Goal: Transaction & Acquisition: Obtain resource

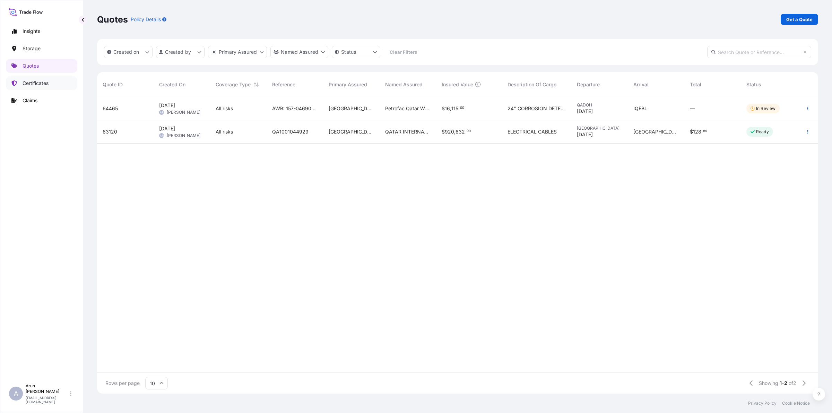
scroll to position [294, 715]
click at [37, 81] on p "Certificates" at bounding box center [36, 83] width 26 height 7
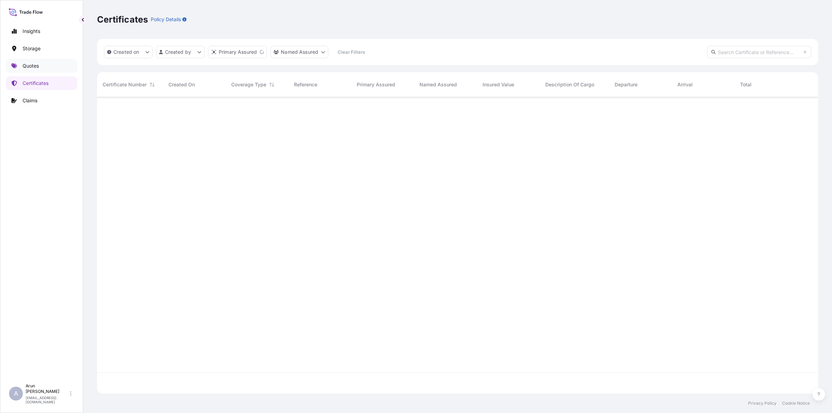
scroll to position [294, 715]
click at [44, 68] on link "Quotes" at bounding box center [41, 66] width 71 height 14
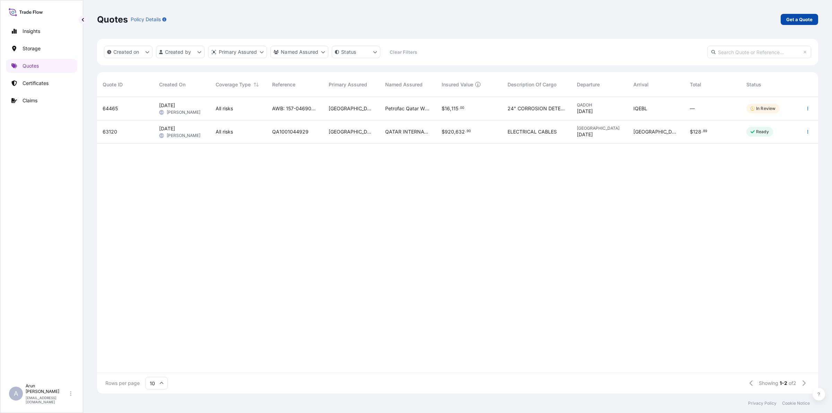
click at [796, 19] on p "Get a Quote" at bounding box center [799, 19] width 26 height 7
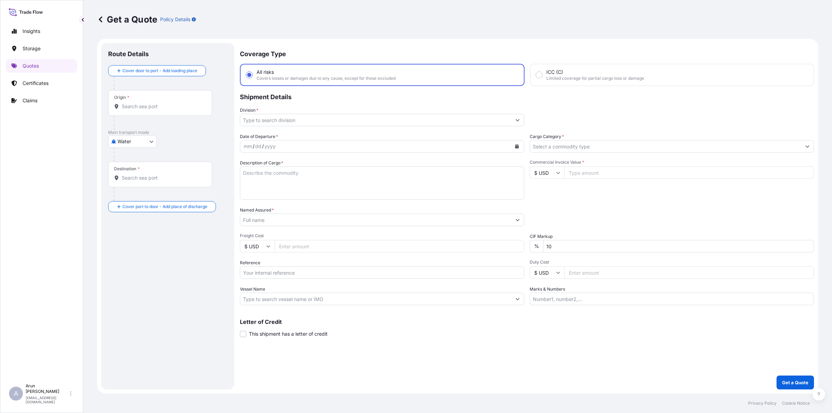
click at [145, 143] on body "Insights Storage Quotes Certificates Claims A [PERSON_NAME] [PERSON_NAME][EMAIL…" at bounding box center [416, 206] width 832 height 413
click at [131, 190] on div "Inland" at bounding box center [132, 184] width 43 height 12
select select "Inland"
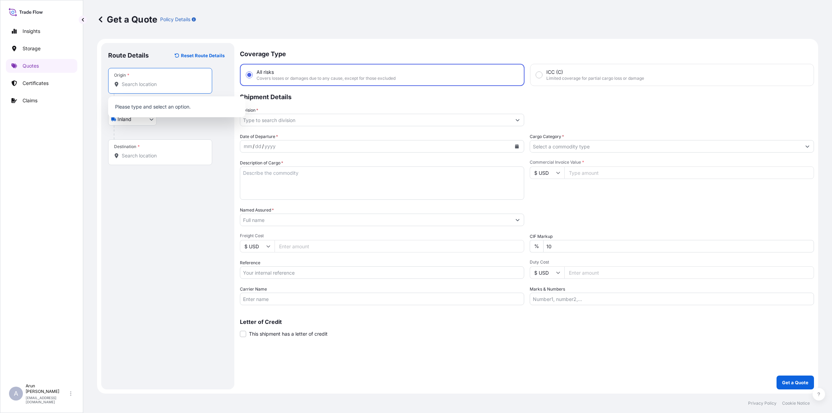
click at [153, 81] on input "Origin *" at bounding box center [163, 84] width 82 height 7
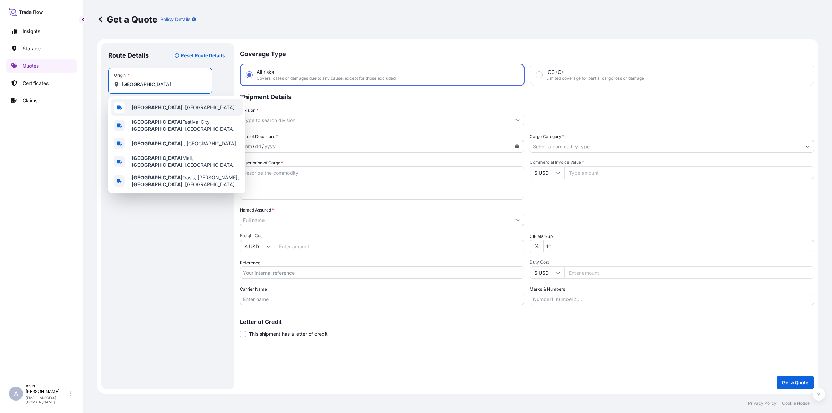
click at [152, 109] on span "[GEOGRAPHIC_DATA] , [GEOGRAPHIC_DATA]" at bounding box center [183, 107] width 103 height 7
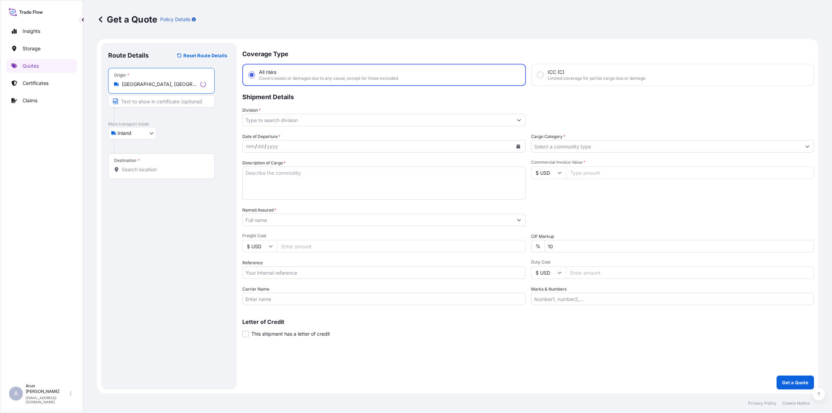
type input "[GEOGRAPHIC_DATA], [GEOGRAPHIC_DATA]"
click at [141, 103] on input "Text to appear on certificate" at bounding box center [161, 101] width 106 height 12
type input "QATAR NATIONAL PLASTIC FACTORY W.L.L, [GEOGRAPHIC_DATA], [GEOGRAPHIC_DATA]"
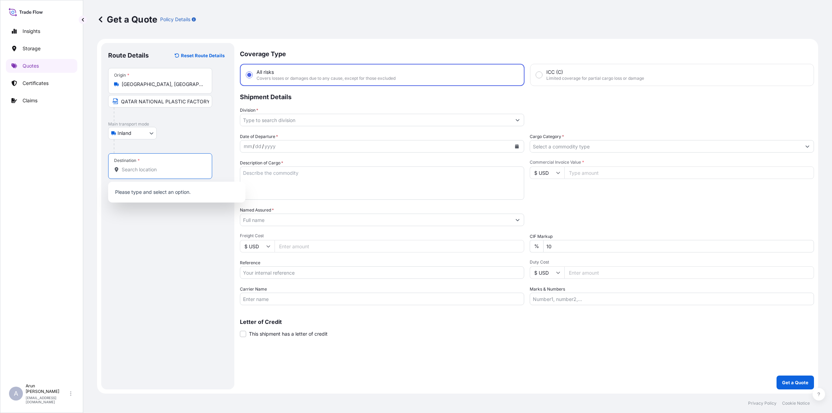
click at [177, 171] on input "Destination *" at bounding box center [163, 169] width 82 height 7
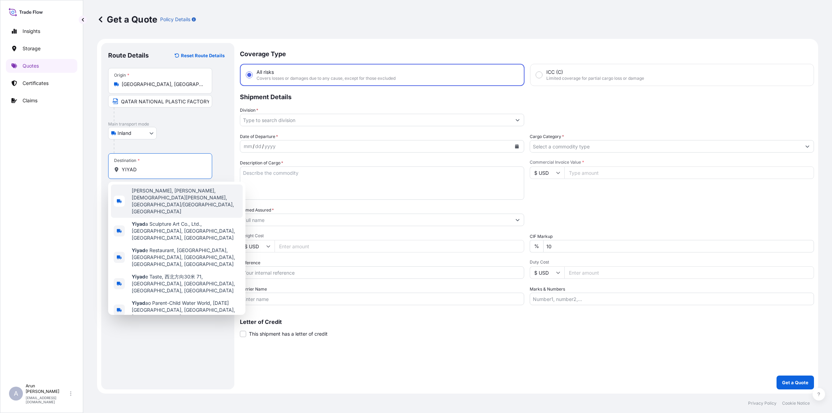
click at [175, 176] on div "Destination * [GEOGRAPHIC_DATA]" at bounding box center [160, 166] width 104 height 26
click at [175, 173] on input "YIYAD" at bounding box center [163, 169] width 82 height 7
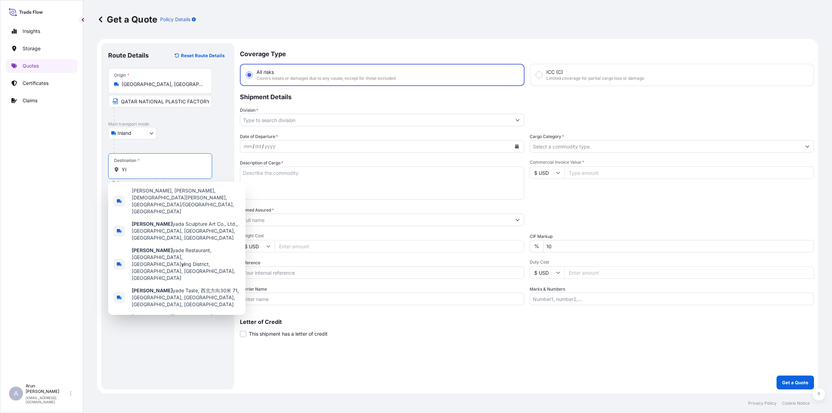
type input "Y"
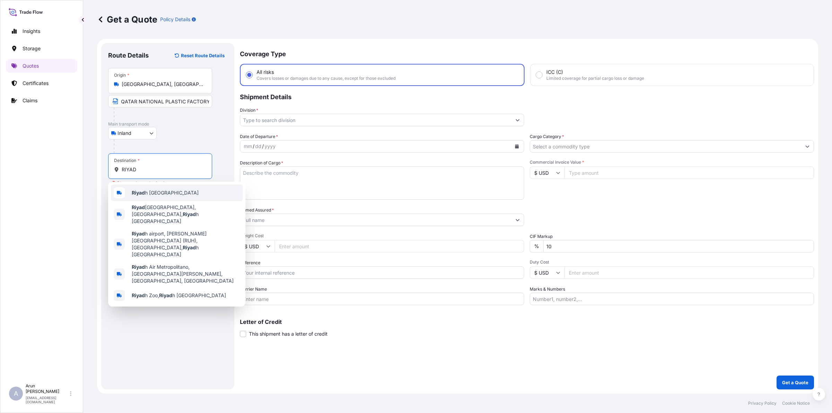
click at [148, 197] on div "Riyad h [GEOGRAPHIC_DATA]" at bounding box center [177, 192] width 132 height 17
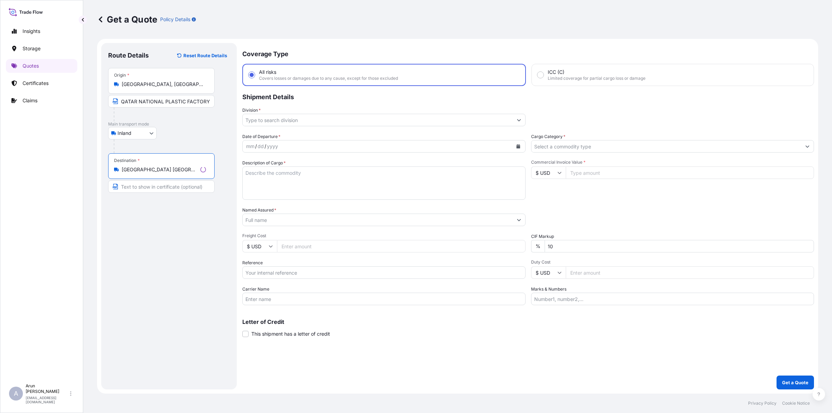
type input "[GEOGRAPHIC_DATA] [GEOGRAPHIC_DATA]"
click at [147, 187] on input "Text to appear on certificate" at bounding box center [160, 186] width 104 height 12
click at [172, 187] on input "THE INTERNATIONAL COMPANY FOR BUILDING MATERIALS, [GEOGRAPHIC_DATA], [GEOGRAPHI…" at bounding box center [160, 186] width 104 height 12
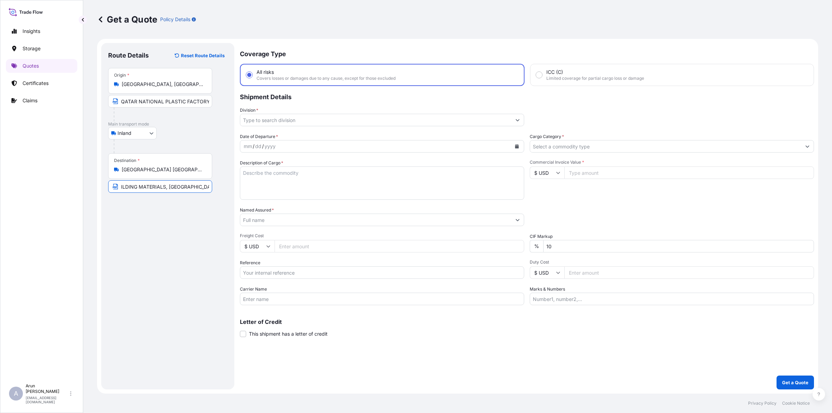
click at [162, 188] on input "THE INTERNATIONAL COMPANY FOR BUILDING MATERIALS, [GEOGRAPHIC_DATA], [GEOGRAPHI…" at bounding box center [160, 186] width 104 height 12
type input "THE INTERNATIONAL COMPANY FOR BUILDING MATERIALS LTD BINEX, [GEOGRAPHIC_DATA], …"
click at [287, 114] on div at bounding box center [382, 120] width 284 height 12
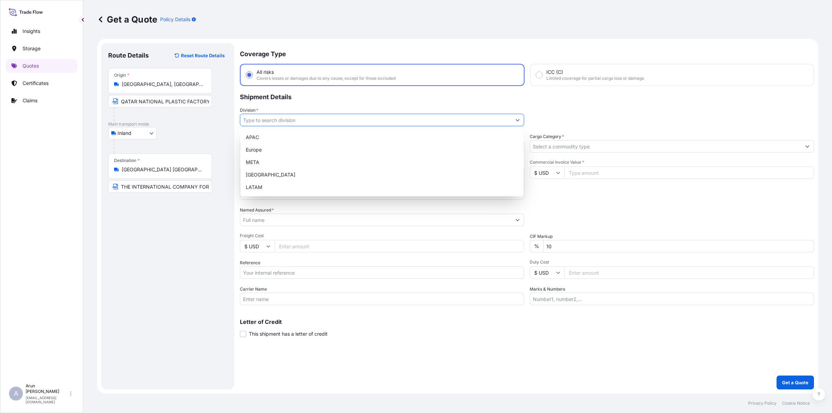
click at [290, 118] on input "Division *" at bounding box center [375, 120] width 271 height 12
click at [251, 163] on div "META" at bounding box center [382, 162] width 278 height 12
type input "META"
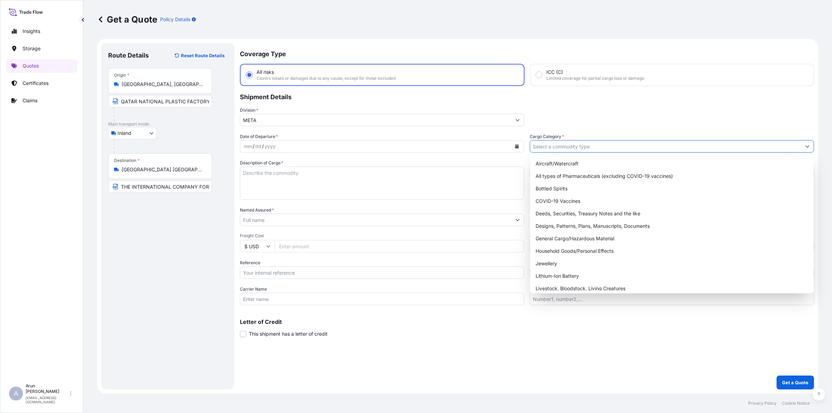
click at [581, 144] on input "Cargo Category *" at bounding box center [665, 146] width 271 height 12
click at [549, 238] on div "General Cargo/Hazardous Material" at bounding box center [672, 238] width 278 height 12
type input "General Cargo/Hazardous Material"
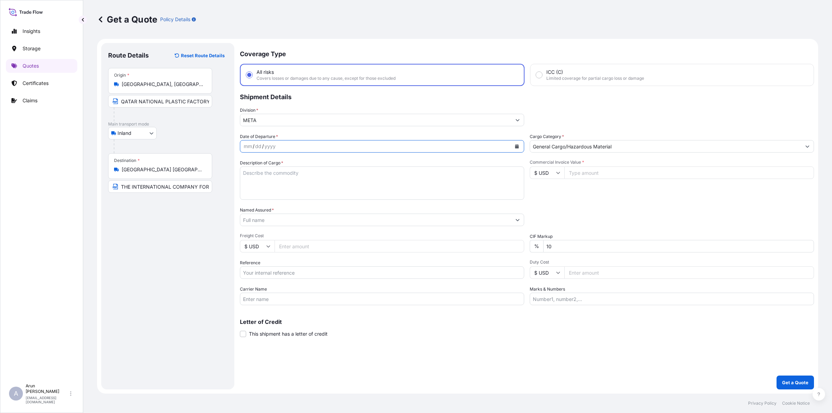
click at [519, 149] on button "Calendar" at bounding box center [516, 146] width 11 height 11
click at [267, 242] on div "25" at bounding box center [265, 244] width 12 height 12
click at [280, 181] on textarea "Description of Cargo *" at bounding box center [382, 182] width 284 height 33
type textarea "LDPE PLAIN SHEET"
click at [289, 221] on input "Named Assured *" at bounding box center [375, 220] width 271 height 12
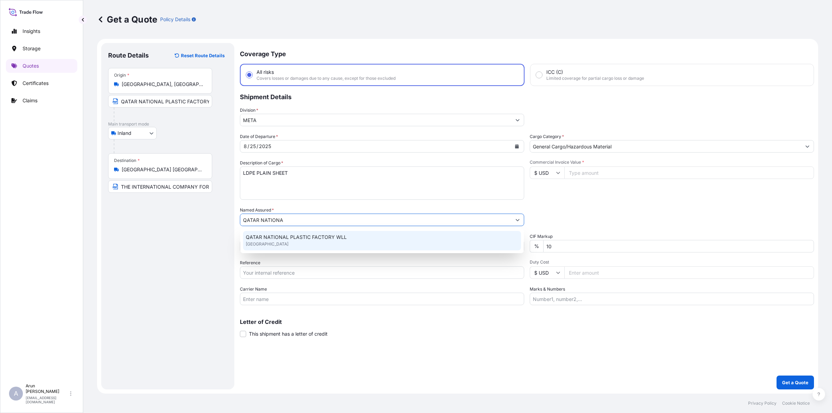
click at [288, 238] on span "QATAR NATIONAL PLASTIC FACTORY WLL" at bounding box center [296, 237] width 101 height 7
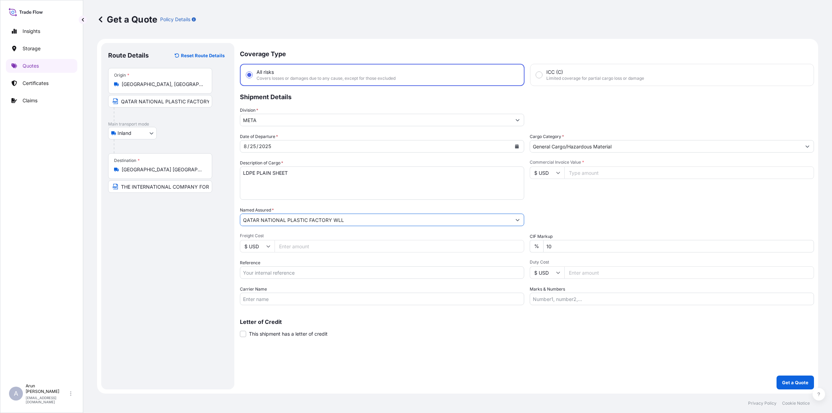
type input "QATAR NATIONAL PLASTIC FACTORY WLL"
click at [288, 249] on input "Freight Cost" at bounding box center [400, 246] width 250 height 12
click at [265, 247] on div "$ USD" at bounding box center [257, 246] width 35 height 12
click at [255, 31] on div "﷼ QAR" at bounding box center [257, 24] width 29 height 13
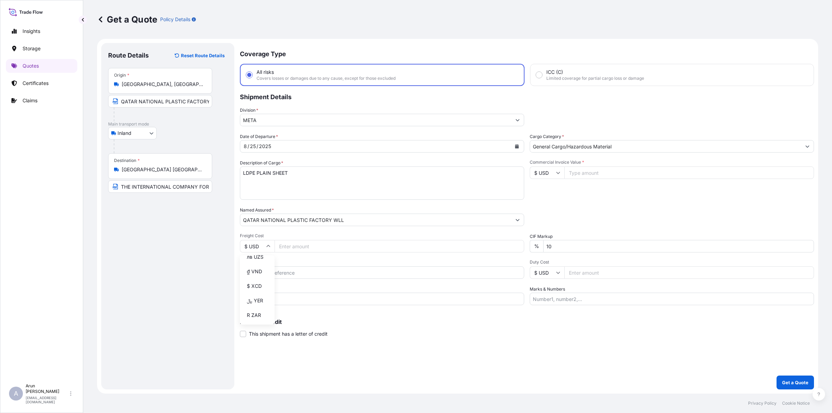
type input "﷼ QAR"
click at [297, 241] on input "Freight Cost" at bounding box center [400, 246] width 250 height 12
type input "3950"
click at [283, 270] on input "Reference" at bounding box center [382, 272] width 284 height 12
type input "385"
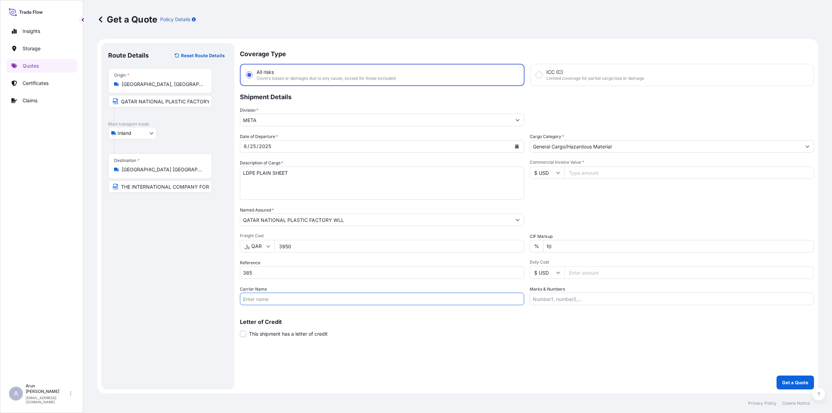
click at [277, 295] on input "Carrier Name" at bounding box center [382, 299] width 284 height 12
type input "BY TRUCK"
click at [585, 171] on input "Commercial Invoice Value *" at bounding box center [690, 172] width 250 height 12
type input "103020"
click at [557, 172] on icon at bounding box center [559, 173] width 4 height 2
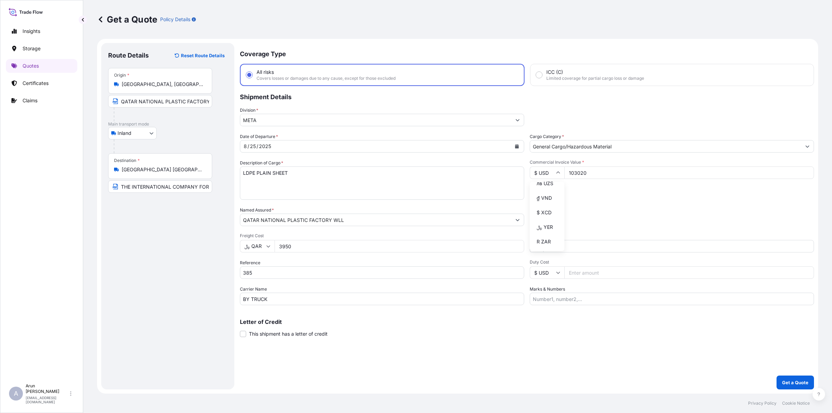
type input "﷼ QAR"
click at [563, 301] on input "Marks & Numbers" at bounding box center [672, 299] width 284 height 12
click at [573, 298] on input "INVOICE NO: 502 DATE: [DATE]" at bounding box center [672, 299] width 284 height 12
click at [593, 300] on input "INVOICE NO: 385 DATE: [DATE]" at bounding box center [672, 299] width 284 height 12
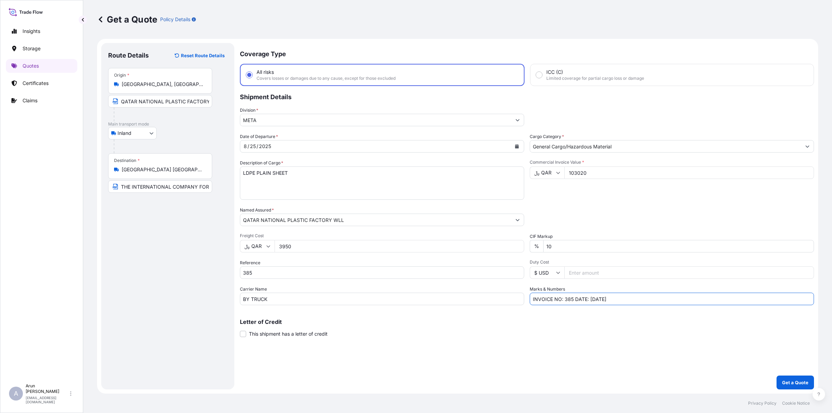
type input "INVOICE NO: 385 DATE: [DATE]"
click at [786, 377] on button "Get a Quote" at bounding box center [795, 383] width 37 height 14
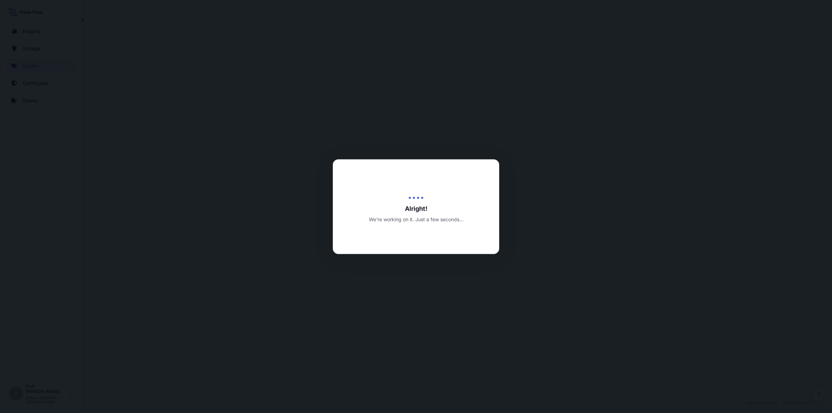
select select "Inland"
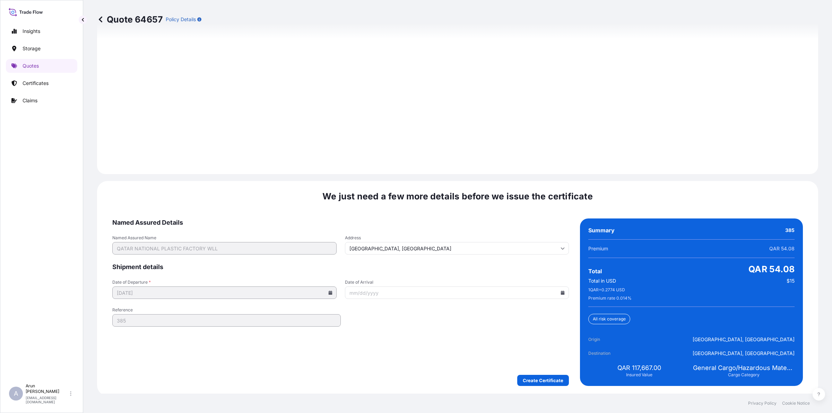
scroll to position [936, 0]
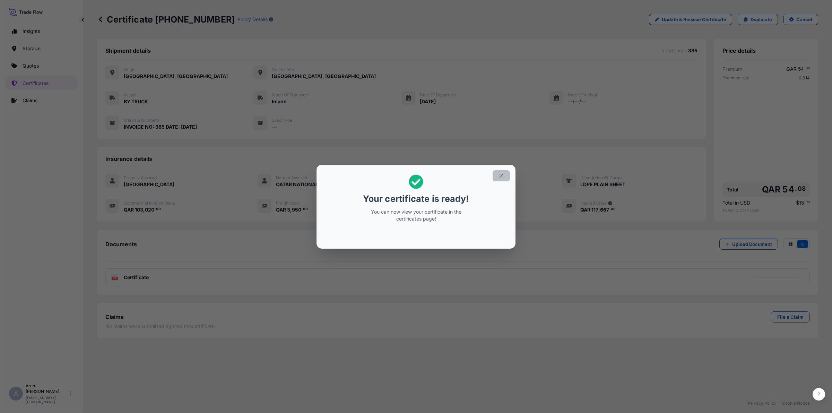
click at [493, 176] on button "button" at bounding box center [501, 175] width 17 height 11
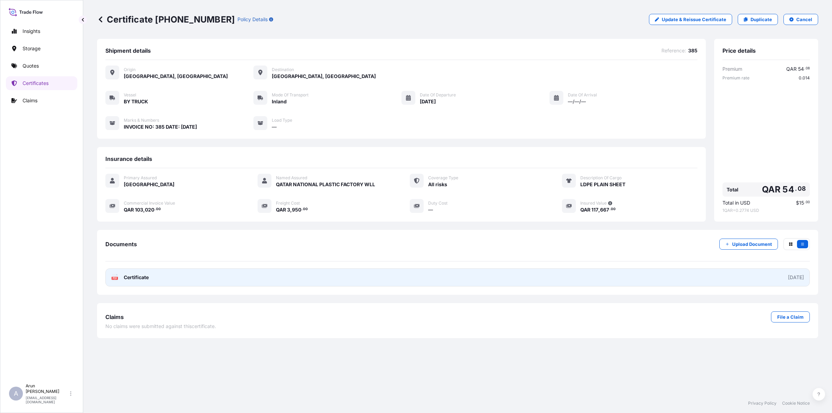
click at [146, 275] on span "Certificate" at bounding box center [136, 277] width 25 height 7
